Goal: Information Seeking & Learning: Check status

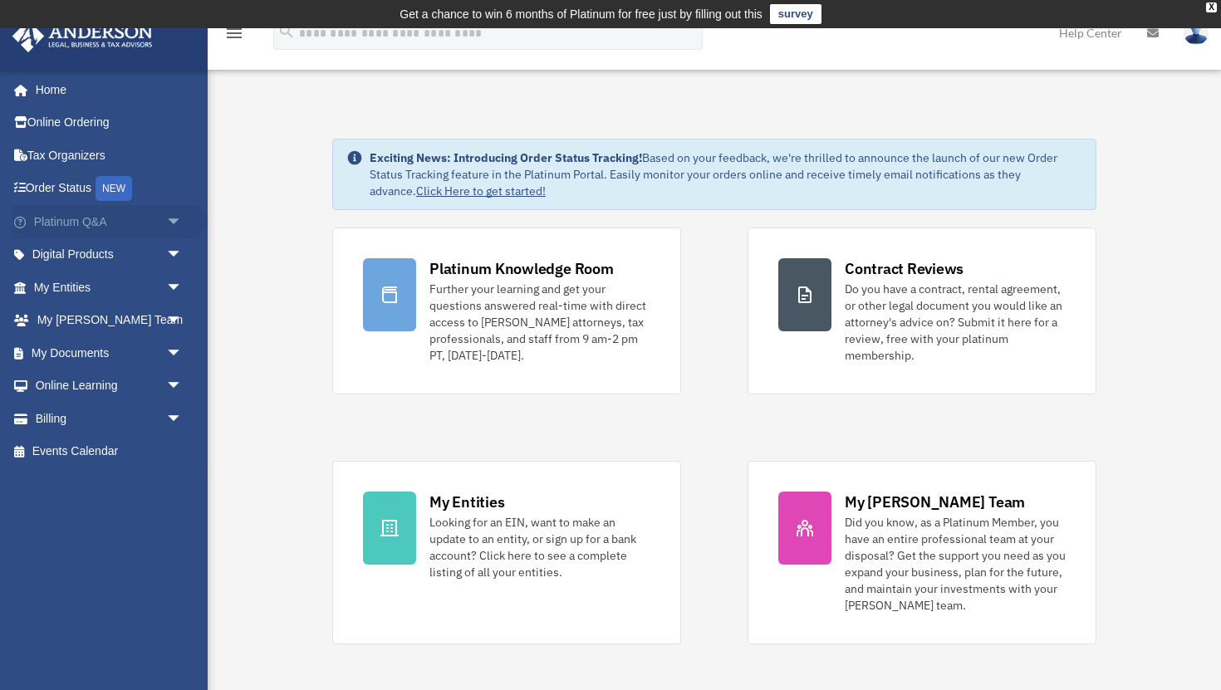
click at [168, 218] on span "arrow_drop_down" at bounding box center [182, 222] width 33 height 34
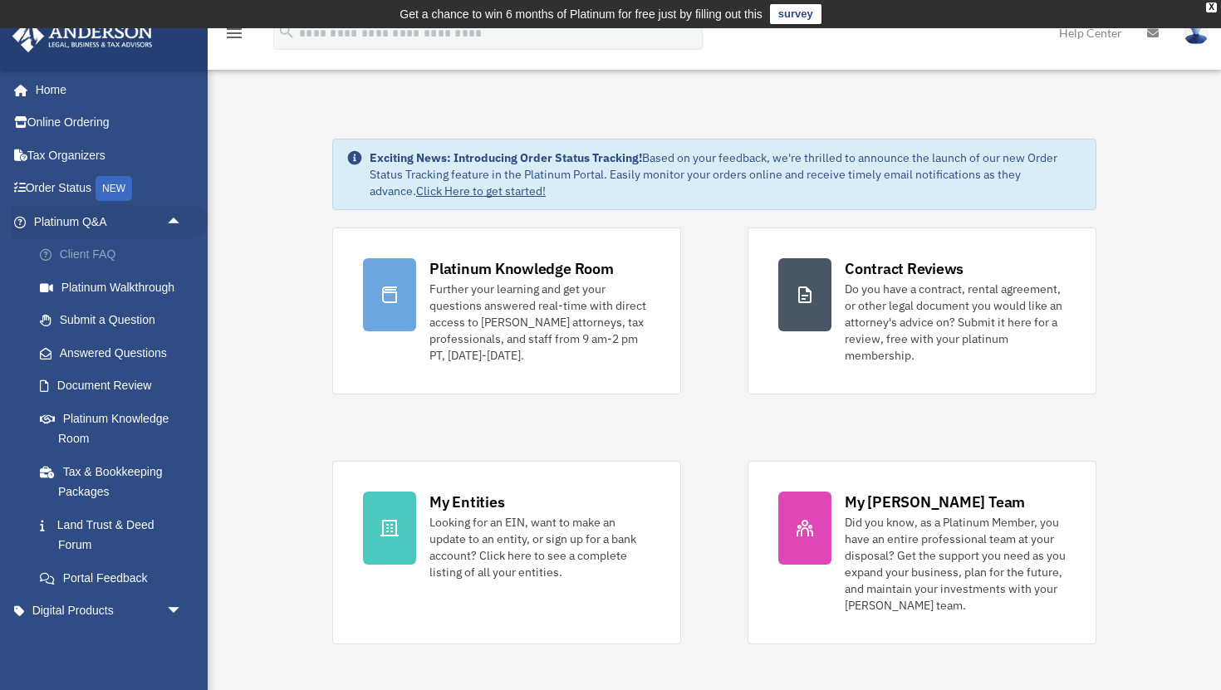
click at [109, 258] on link "Client FAQ" at bounding box center [115, 254] width 184 height 33
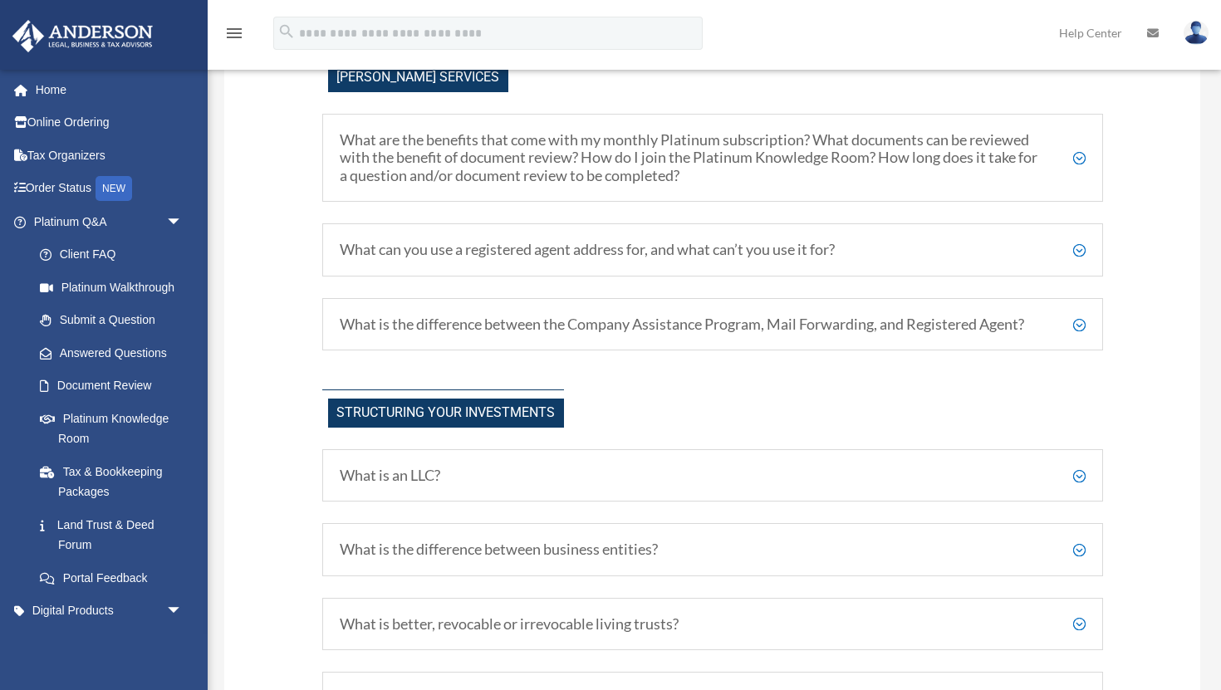
scroll to position [547, 0]
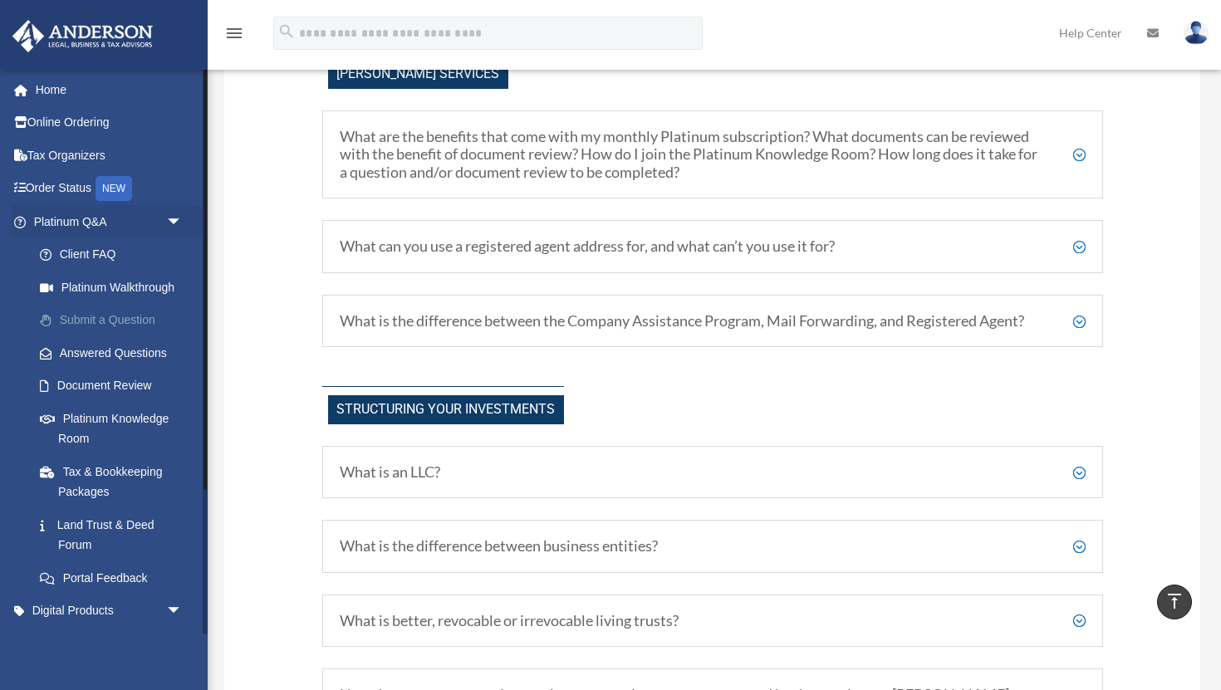
click at [102, 323] on link "Submit a Question" at bounding box center [115, 320] width 184 height 33
click at [116, 317] on link "Submit a Question" at bounding box center [115, 320] width 184 height 33
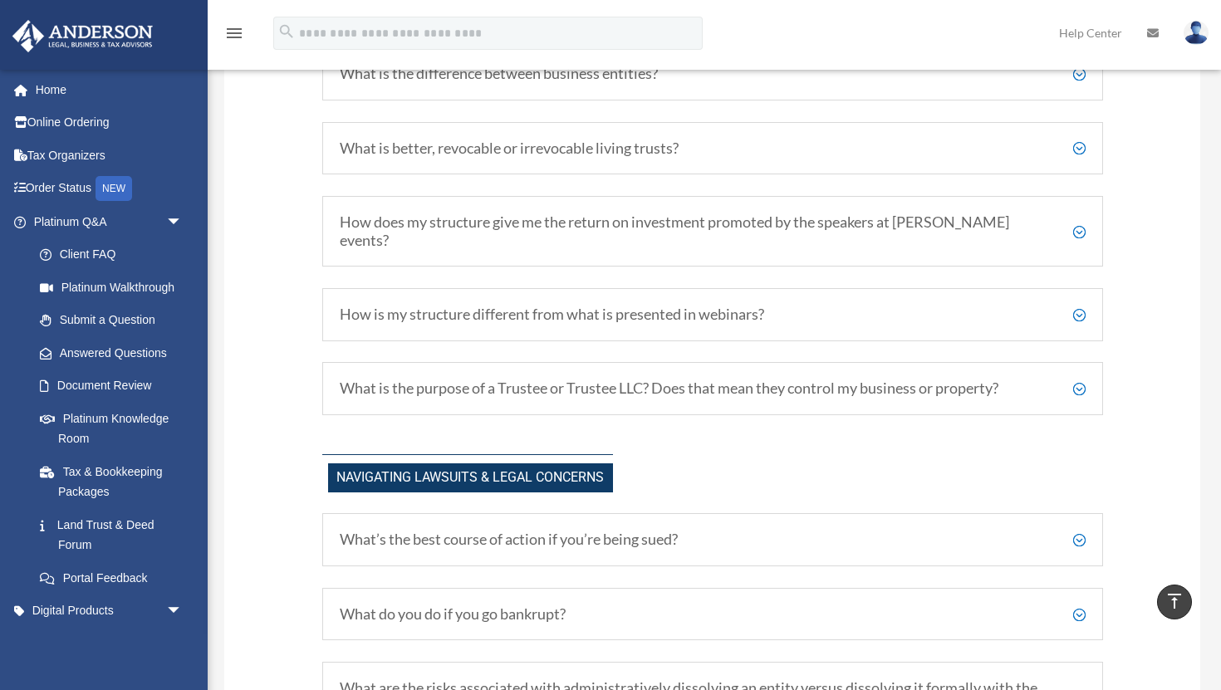
scroll to position [598, 0]
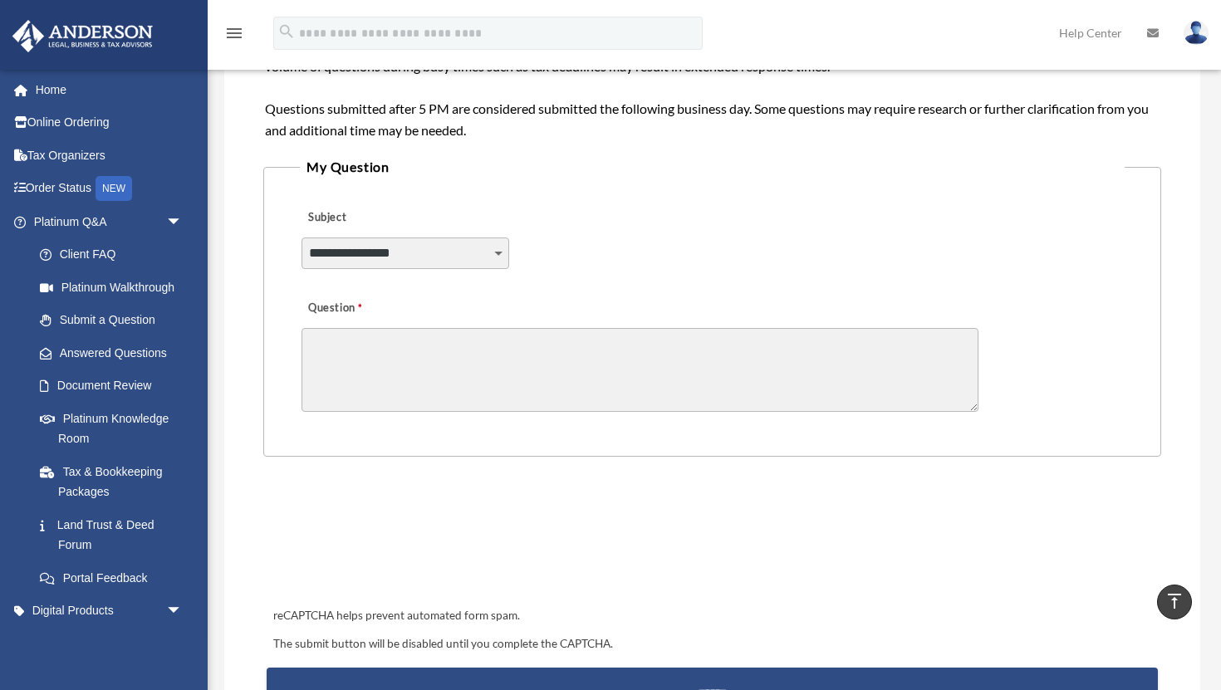
scroll to position [150, 0]
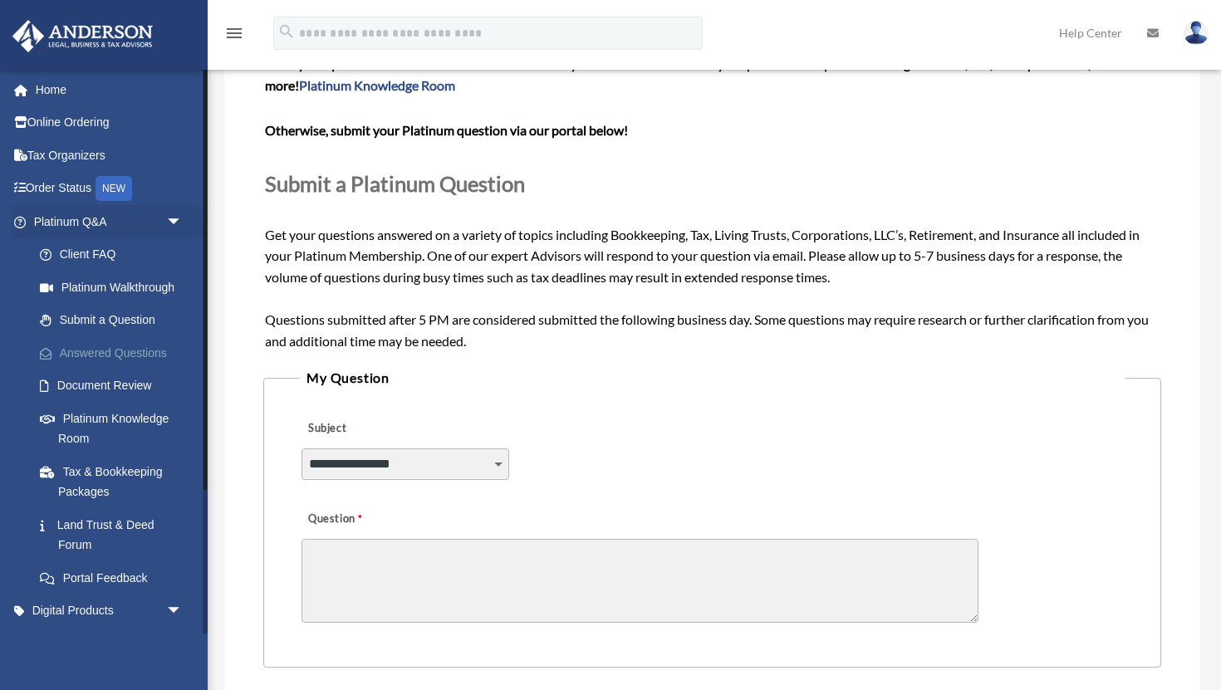
click at [114, 354] on link "Answered Questions" at bounding box center [115, 352] width 184 height 33
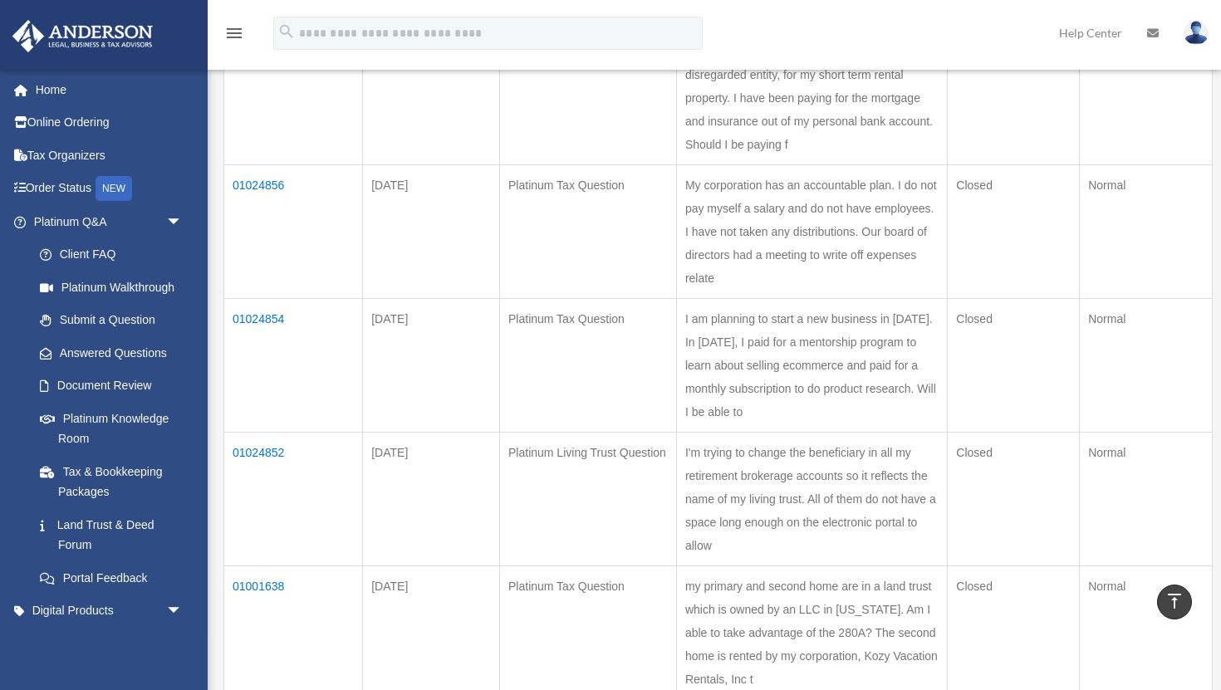
scroll to position [306, 0]
click at [252, 204] on td "01024856" at bounding box center [293, 230] width 139 height 134
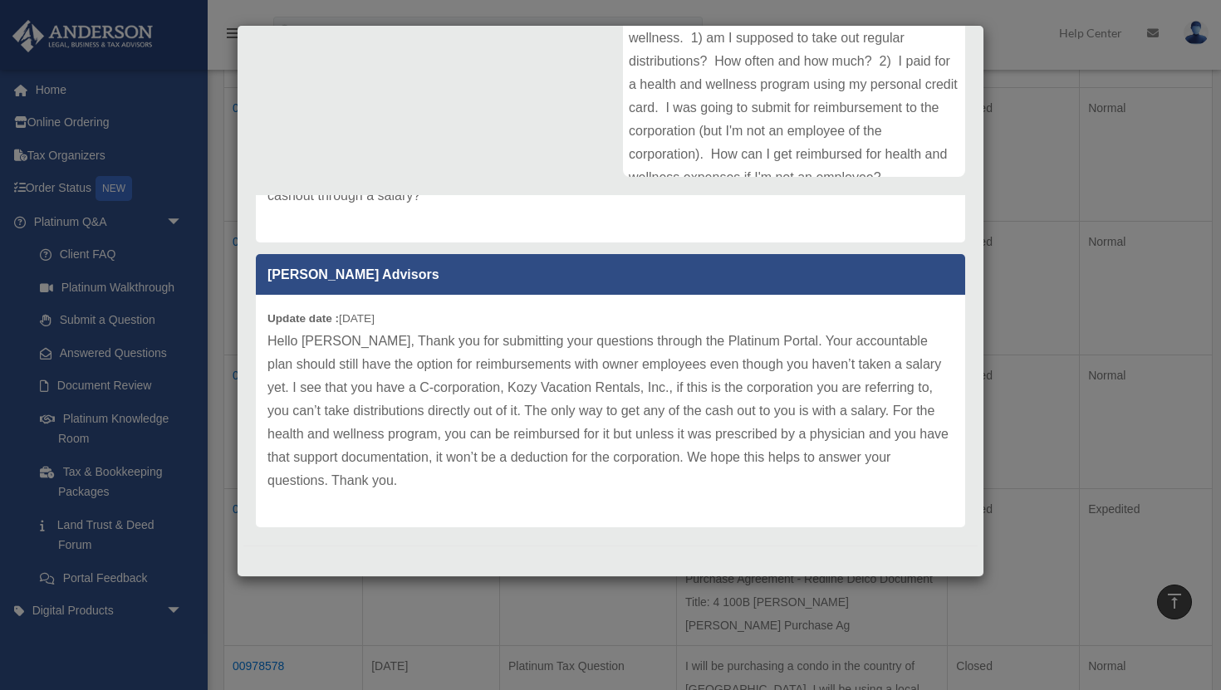
scroll to position [518, 0]
click at [91, 257] on div "Case Detail × Platinum Tax Question Case Number 01024856 Created Date June 28, …" at bounding box center [610, 345] width 1221 height 690
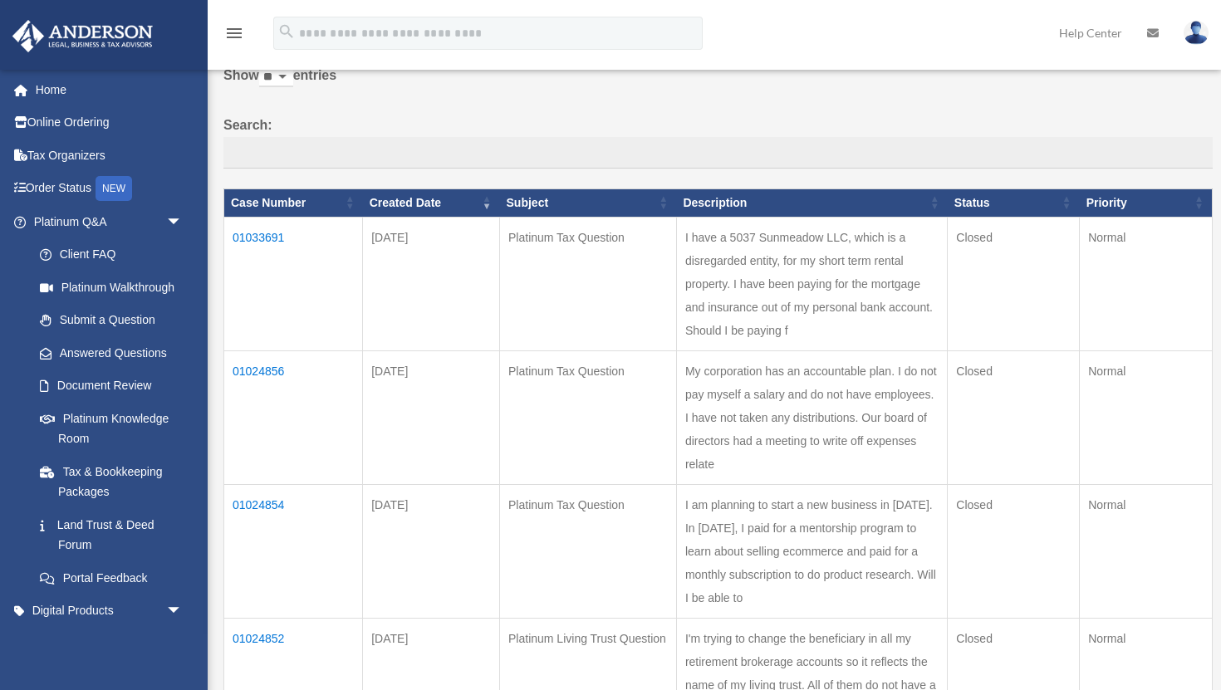
scroll to position [129, 0]
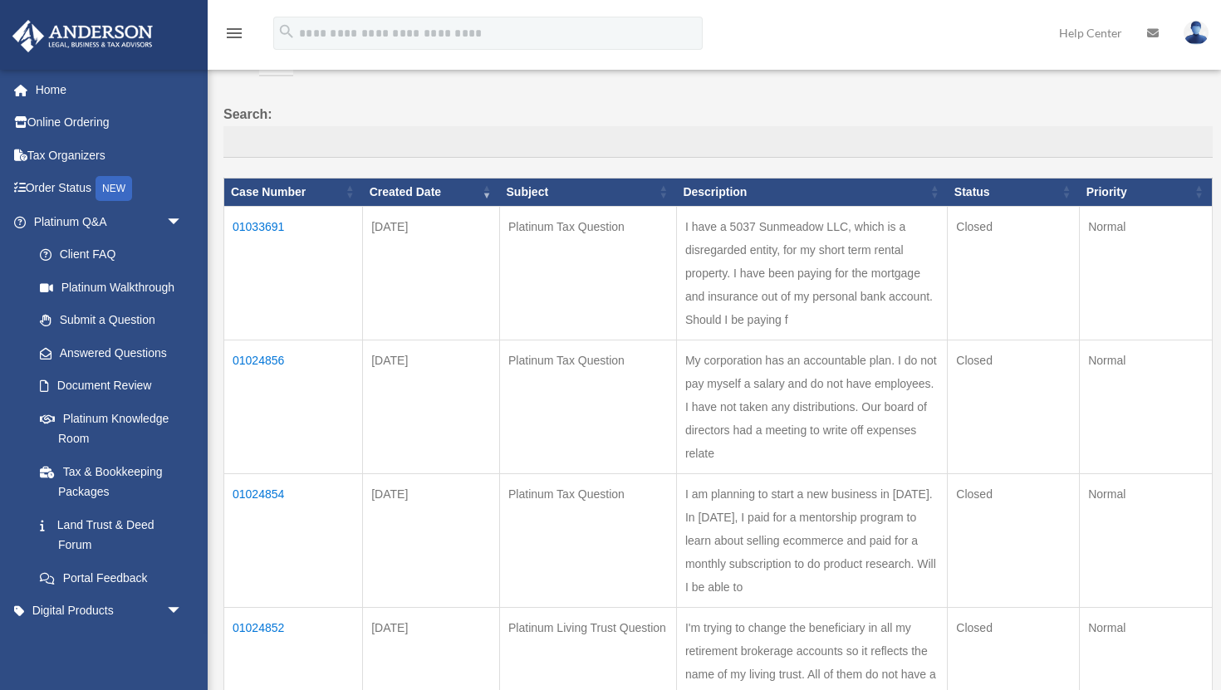
click at [270, 225] on td "01033691" at bounding box center [293, 273] width 139 height 134
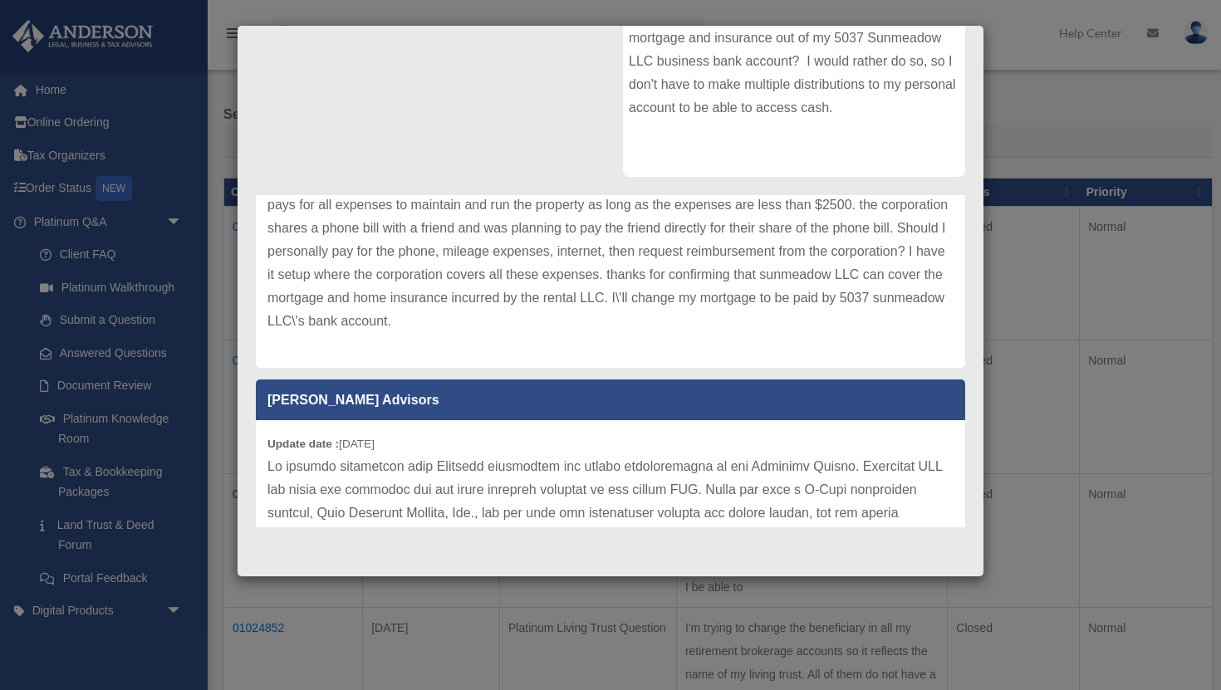
scroll to position [1401, 0]
